Goal: Information Seeking & Learning: Learn about a topic

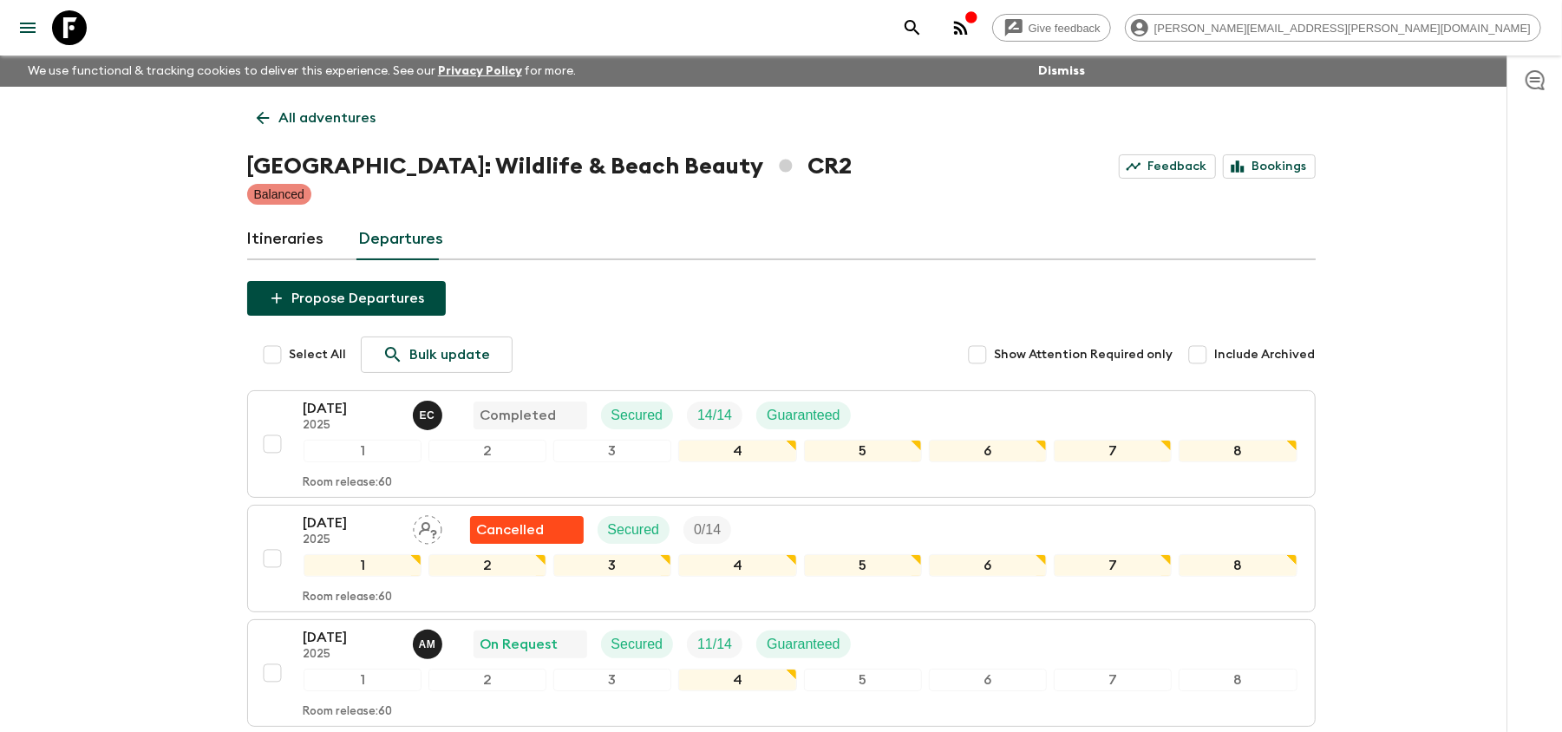
click at [296, 101] on link "All adventures" at bounding box center [316, 118] width 139 height 35
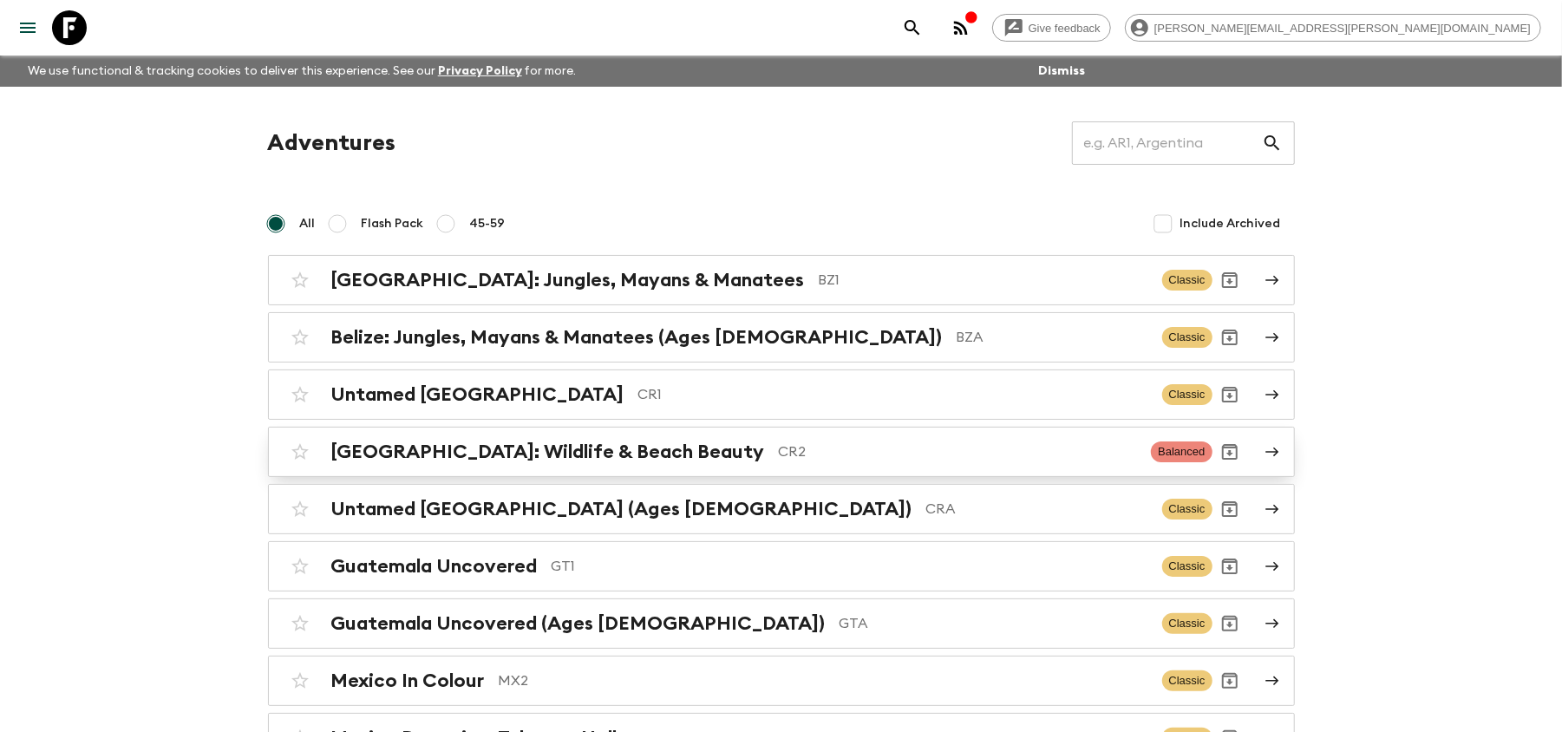
click at [847, 452] on p "CR2" at bounding box center [958, 451] width 359 height 21
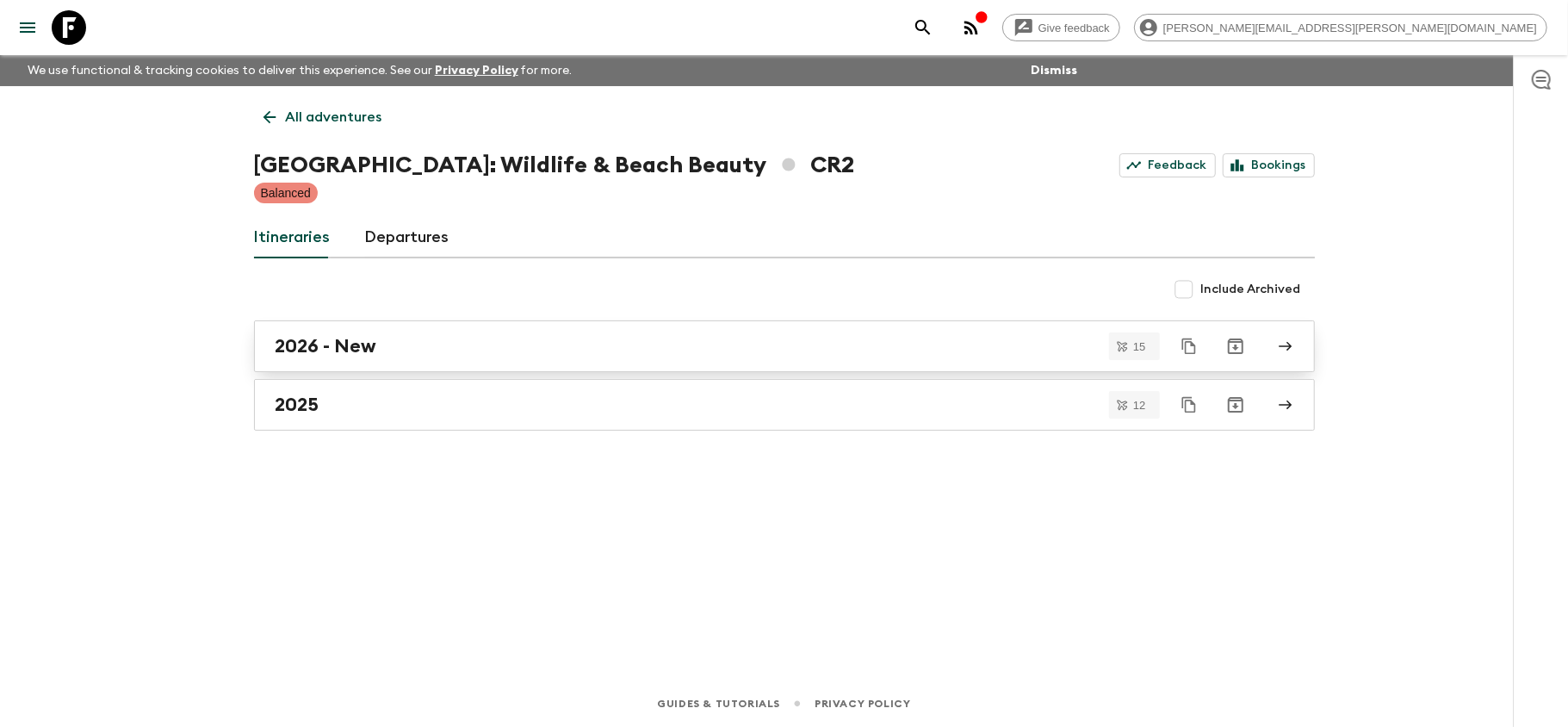
click at [558, 336] on div "2026 - New" at bounding box center [768, 346] width 985 height 23
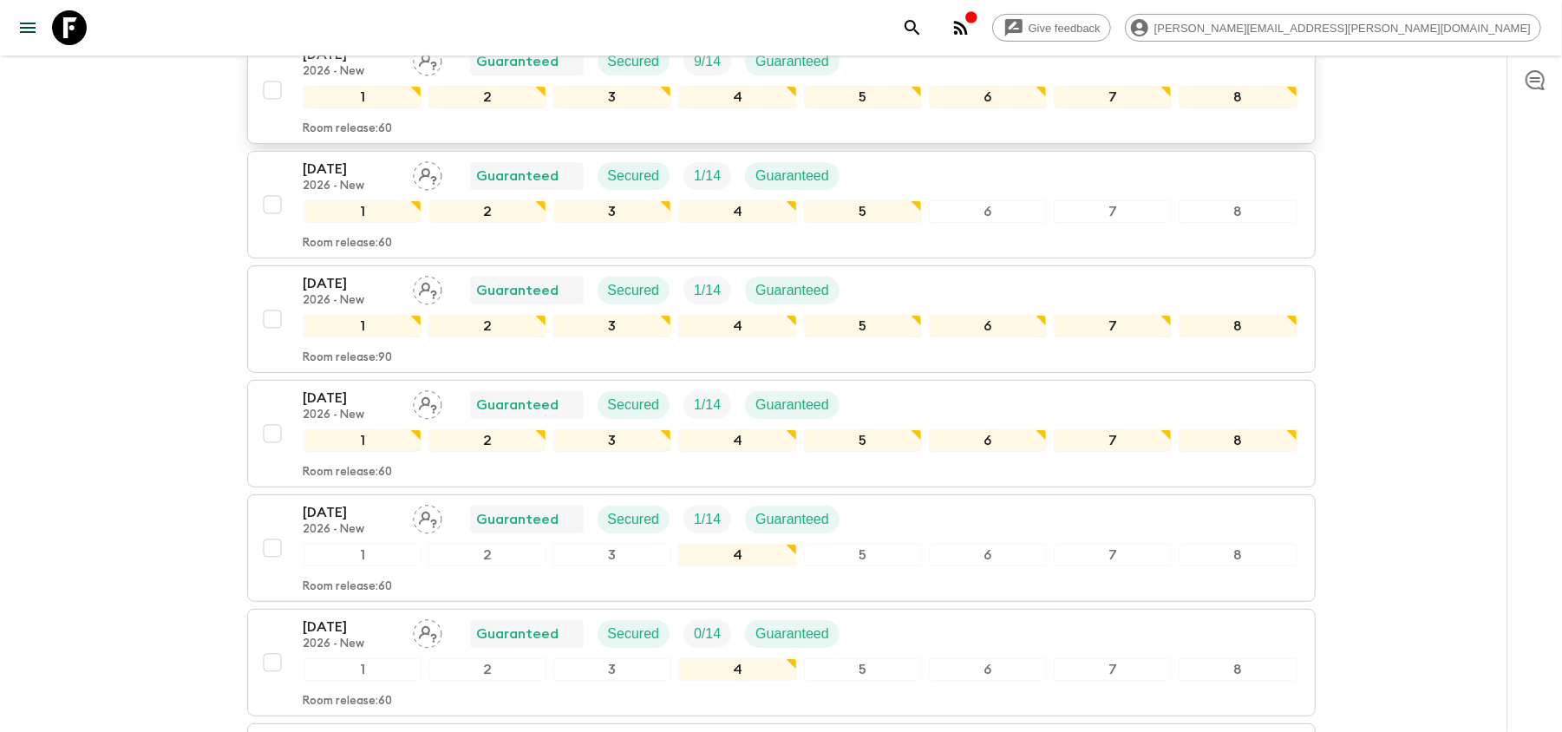
scroll to position [347, 0]
